Goal: Navigation & Orientation: Understand site structure

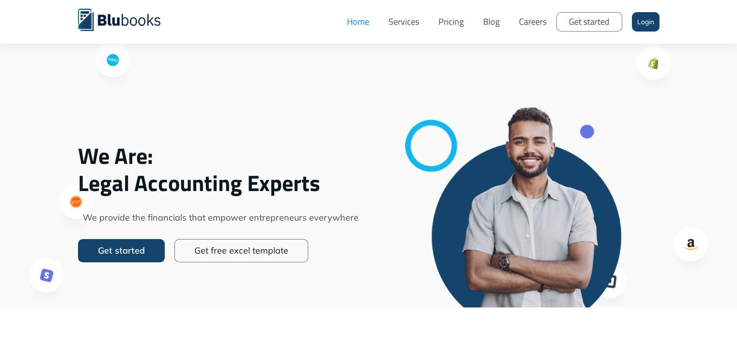
click at [463, 21] on link "Pricing" at bounding box center [451, 21] width 45 height 29
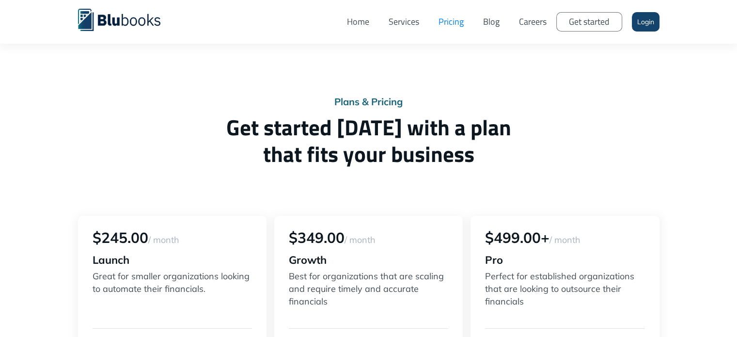
click at [401, 24] on link "Services" at bounding box center [404, 21] width 50 height 29
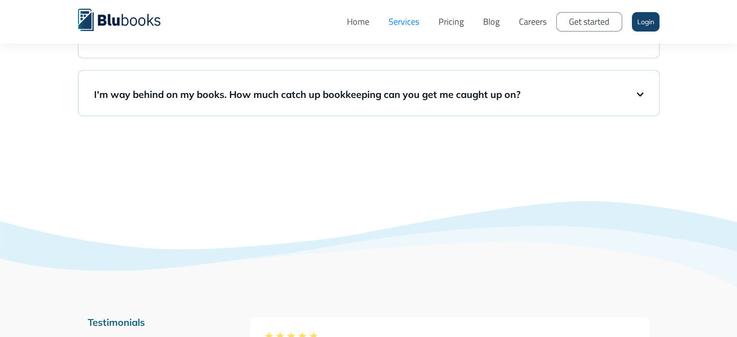
scroll to position [1582, 0]
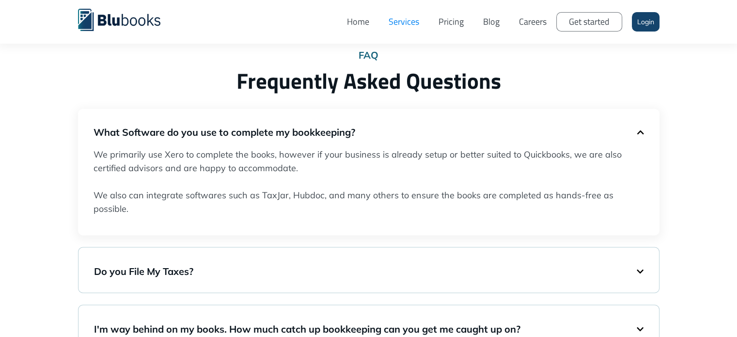
click at [443, 17] on link "Pricing" at bounding box center [451, 21] width 45 height 29
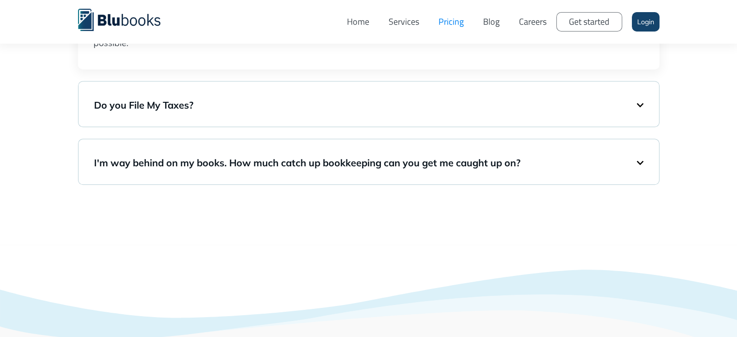
scroll to position [816, 0]
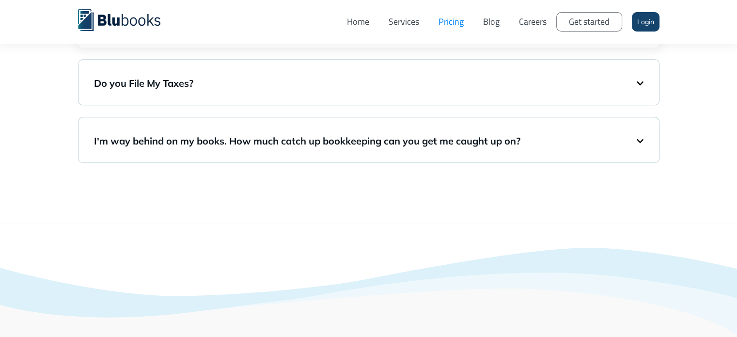
click at [627, 135] on h5 "I'm way behind on my books. How much catch up bookkeeping can you get me caught…" at bounding box center [365, 141] width 543 height 14
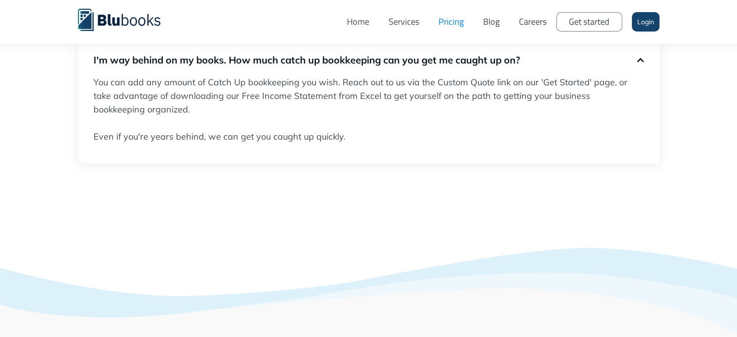
click at [494, 20] on link "Blog" at bounding box center [491, 21] width 36 height 29
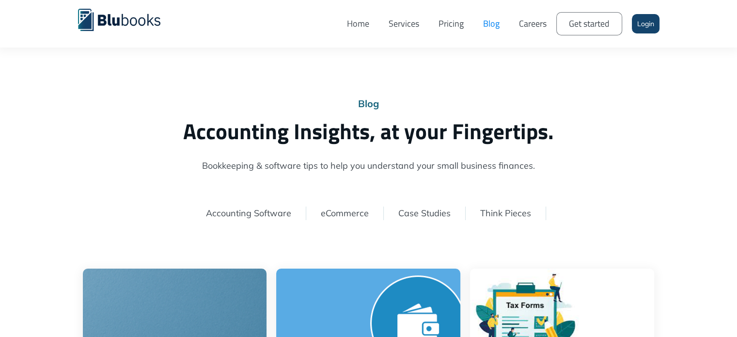
click at [445, 25] on link "Pricing" at bounding box center [451, 23] width 45 height 33
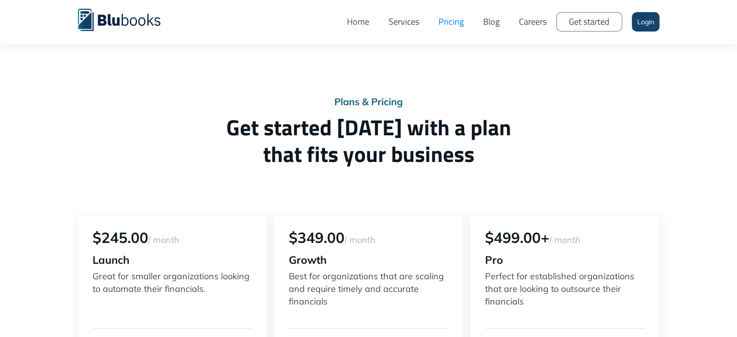
click at [397, 25] on link "Services" at bounding box center [404, 21] width 50 height 29
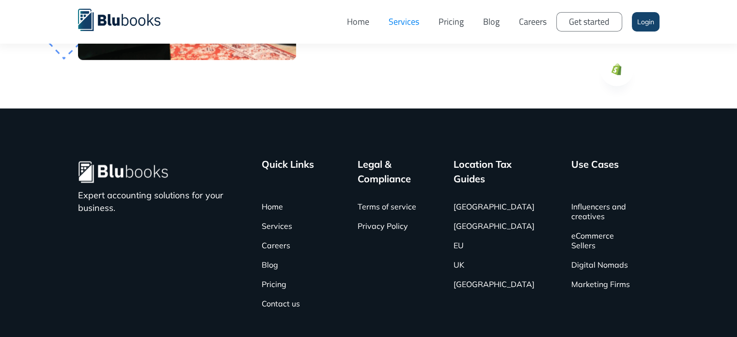
scroll to position [2634, 0]
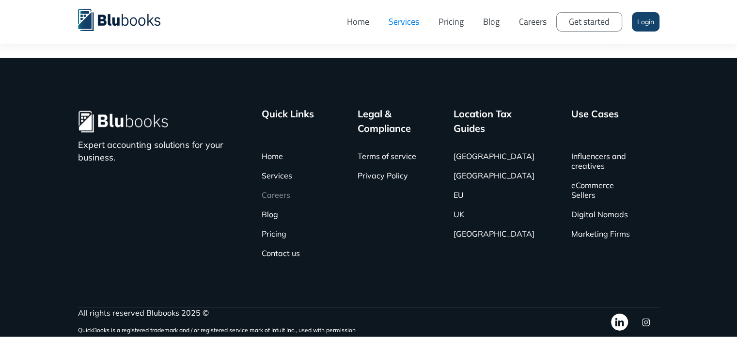
click at [290, 195] on link "Careers" at bounding box center [276, 194] width 29 height 19
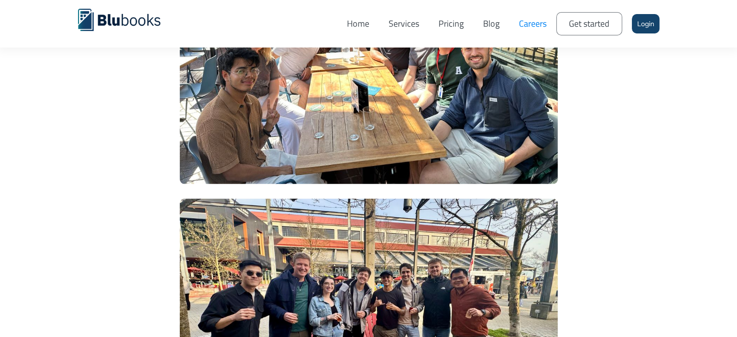
scroll to position [1963, 0]
